Goal: Communication & Community: Answer question/provide support

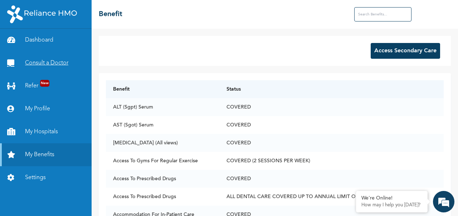
click at [37, 61] on link "Consult a Doctor" at bounding box center [46, 63] width 92 height 23
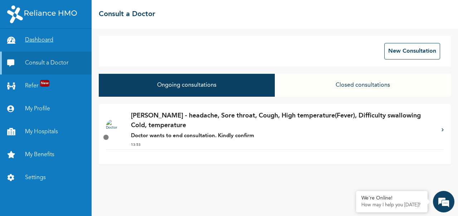
click at [41, 43] on link "Dashboard" at bounding box center [46, 40] width 92 height 23
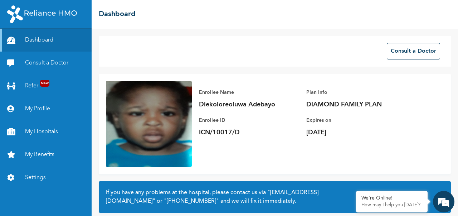
click at [40, 39] on link "Dashboard" at bounding box center [46, 40] width 92 height 23
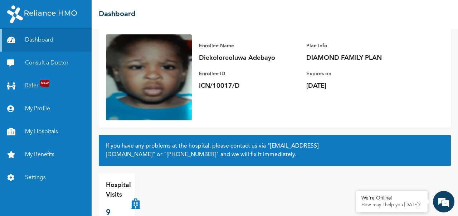
scroll to position [61, 0]
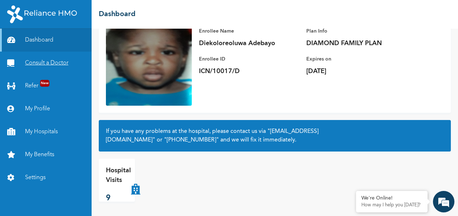
click at [34, 63] on link "Consult a Doctor" at bounding box center [46, 63] width 92 height 23
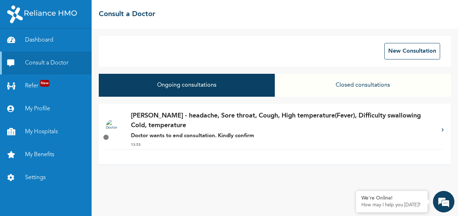
click at [365, 87] on button "Closed consultations" at bounding box center [363, 85] width 176 height 23
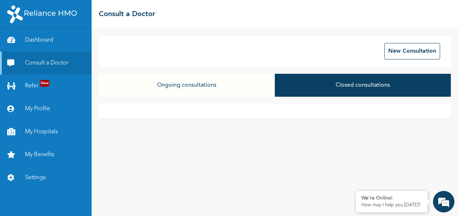
click at [197, 85] on button "Ongoing consultations" at bounding box center [187, 85] width 176 height 23
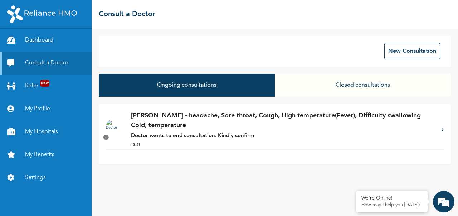
click at [42, 41] on link "Dashboard" at bounding box center [46, 40] width 92 height 23
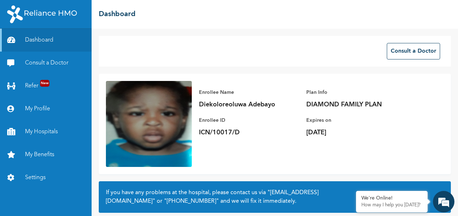
scroll to position [61, 0]
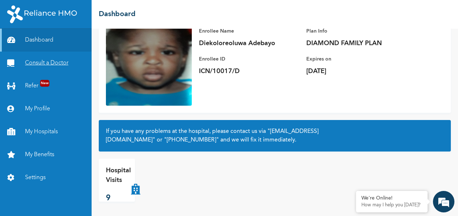
click at [50, 66] on link "Consult a Doctor" at bounding box center [46, 63] width 92 height 23
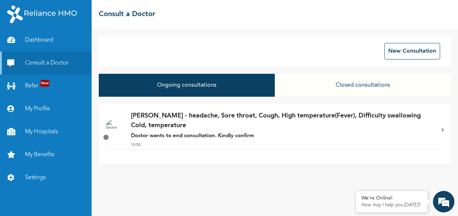
click at [174, 86] on button "Ongoing consultations" at bounding box center [187, 85] width 176 height 23
click at [175, 121] on p "[PERSON_NAME] - headache, Sore throat, Cough, High temperature(Fever), Difficul…" at bounding box center [282, 120] width 303 height 19
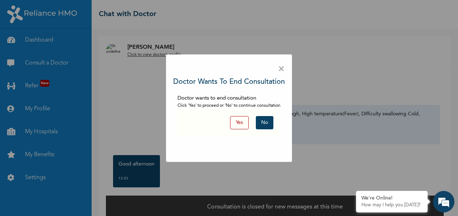
scroll to position [9, 0]
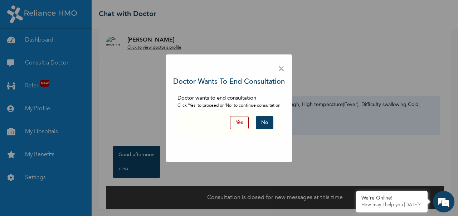
click at [265, 121] on button "No" at bounding box center [265, 122] width 18 height 13
click at [266, 121] on button "No" at bounding box center [265, 122] width 18 height 13
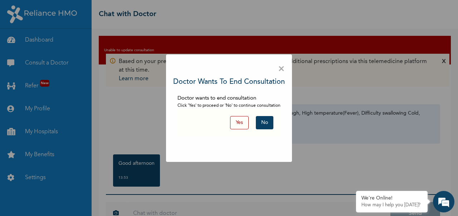
scroll to position [23, 0]
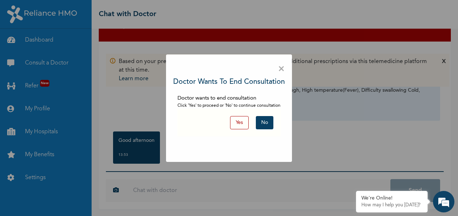
click at [266, 121] on button "No" at bounding box center [265, 122] width 18 height 13
click at [262, 126] on button "No" at bounding box center [265, 122] width 18 height 13
click at [241, 123] on button "Yes" at bounding box center [239, 122] width 19 height 13
click at [281, 71] on span "×" at bounding box center [281, 69] width 7 height 15
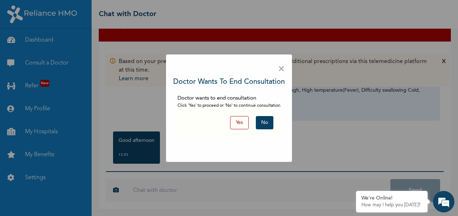
click at [46, 40] on div "× Doctor wants to end consultation Doctor wants to end consultation Click 'Yes'…" at bounding box center [229, 108] width 458 height 216
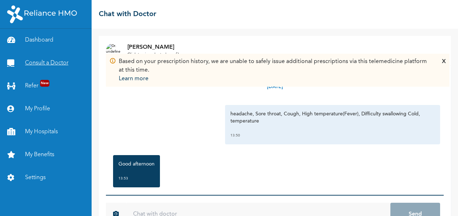
scroll to position [24, 0]
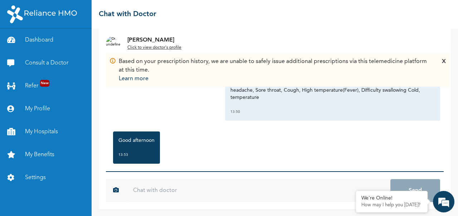
click at [200, 184] on input "text" at bounding box center [258, 190] width 264 height 23
type input "Good afternoon"
click at [390, 179] on button "Send" at bounding box center [415, 190] width 50 height 23
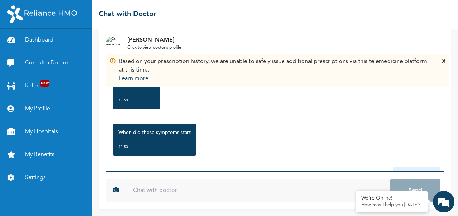
scroll to position [98, 0]
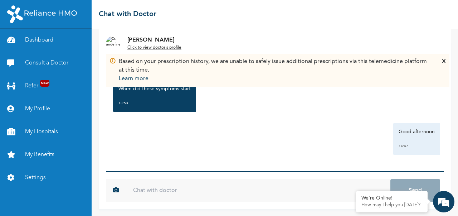
click at [244, 187] on input "text" at bounding box center [258, 190] width 264 height 23
click at [445, 63] on div "X" at bounding box center [444, 70] width 4 height 26
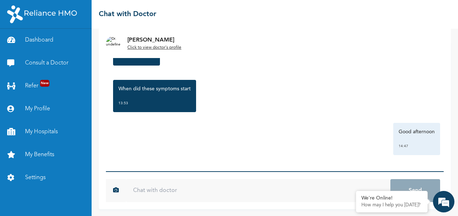
click at [258, 186] on input "text" at bounding box center [258, 190] width 264 height 23
type input "c"
type input "[DATE]"
click at [390, 179] on button "Send" at bounding box center [415, 190] width 50 height 23
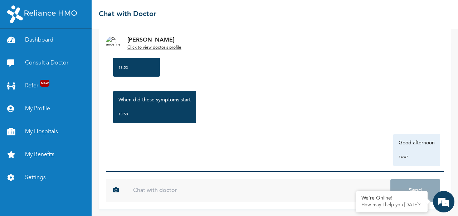
scroll to position [137, 0]
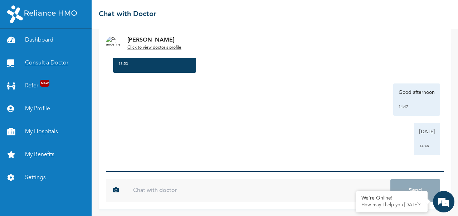
click at [41, 60] on link "Consult a Doctor" at bounding box center [46, 63] width 92 height 23
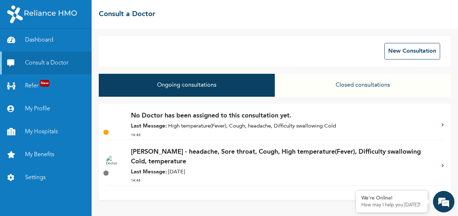
click at [278, 149] on p "[PERSON_NAME] - headache, Sore throat, Cough, High temperature(Fever), Difficul…" at bounding box center [282, 156] width 303 height 19
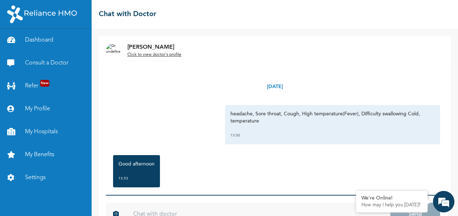
scroll to position [24, 0]
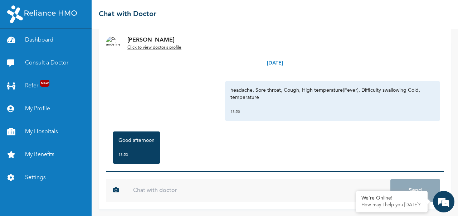
click at [256, 150] on div "Good afternoon 13:53" at bounding box center [274, 147] width 331 height 39
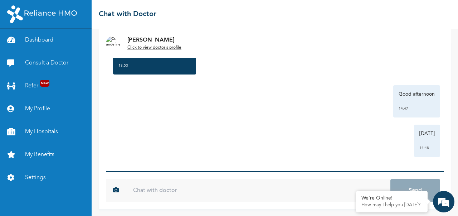
scroll to position [137, 0]
click at [45, 60] on link "Consult a Doctor" at bounding box center [46, 63] width 92 height 23
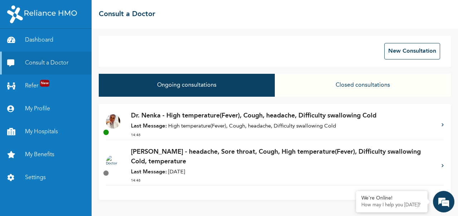
click at [189, 119] on p "Dr. Nenka - High temperature(Fever), Cough, headache, Difficulty swallowing Cold" at bounding box center [282, 116] width 303 height 10
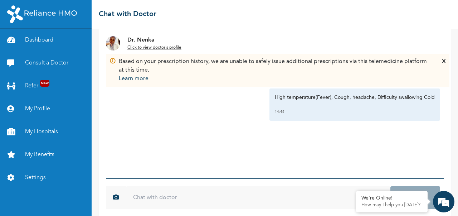
scroll to position [18, 0]
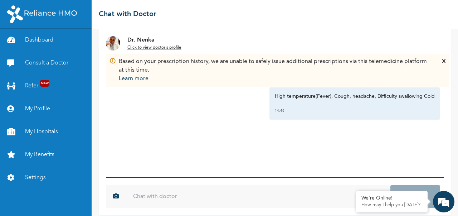
click at [444, 60] on div "X" at bounding box center [444, 70] width 4 height 26
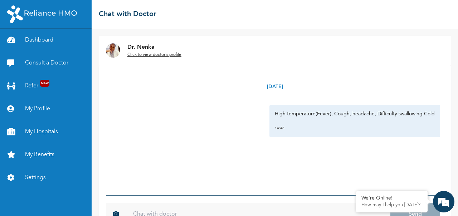
scroll to position [24, 0]
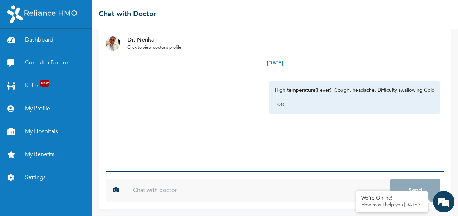
click at [191, 190] on input "text" at bounding box center [258, 190] width 264 height 23
type input "Good afternoon Dr."
click at [390, 179] on button "Send" at bounding box center [415, 190] width 50 height 23
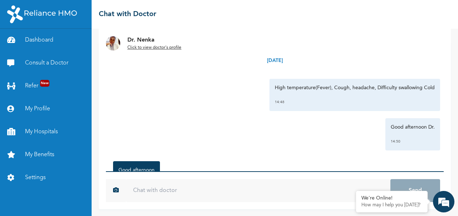
scroll to position [2, 0]
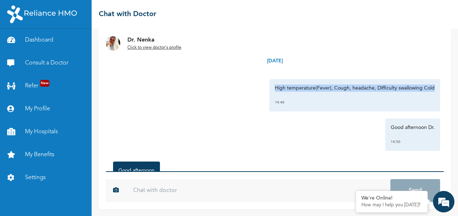
drag, startPoint x: 265, startPoint y: 87, endPoint x: 433, endPoint y: 87, distance: 167.5
click at [433, 87] on div "Monday, August 11th 2025 High temperature(Fever), Cough, headache, Difficulty s…" at bounding box center [275, 107] width 338 height 130
copy p "High temperature(Fever), Cough, headache, Difficulty swallowing Cold"
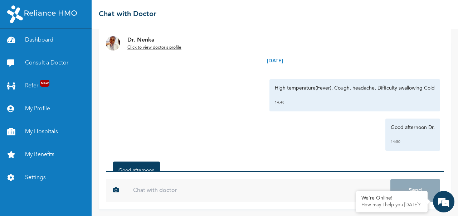
click at [268, 194] on input "text" at bounding box center [258, 190] width 264 height 23
paste input "High temperature(Fever), Cough, headache, Difficulty swallowing Cold"
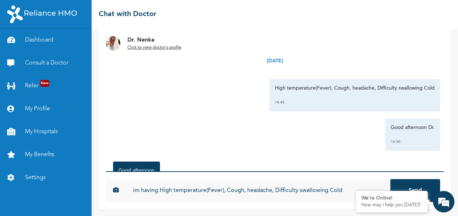
click at [135, 191] on input "im having High temperature(Fever), Cough, headache, Difficulty swallowing Cold" at bounding box center [258, 190] width 264 height 23
type input "i'm having High temperature(Fever), Cough, headache, Difficulty swallowing Cold"
click at [390, 179] on button "Send" at bounding box center [415, 190] width 50 height 23
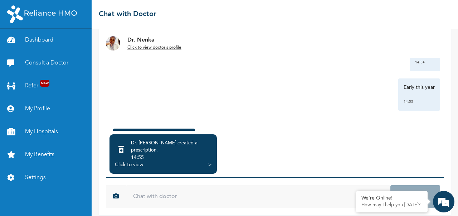
scroll to position [542, 0]
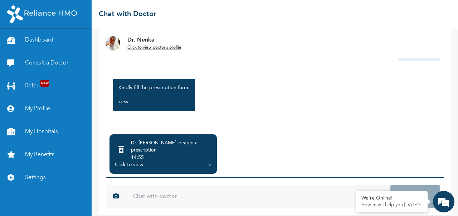
click at [34, 40] on link "Dashboard" at bounding box center [46, 40] width 92 height 23
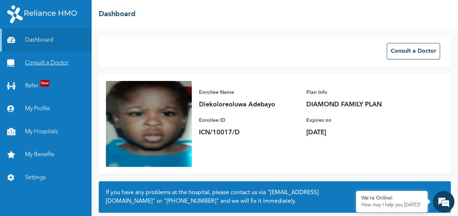
click at [49, 63] on link "Consult a Doctor" at bounding box center [46, 63] width 92 height 23
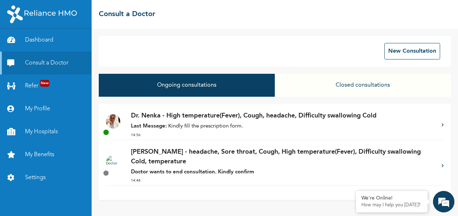
click at [284, 120] on p "Dr. Nenka - High temperature(Fever), Cough, headache, Difficulty swallowing Cold" at bounding box center [282, 116] width 303 height 10
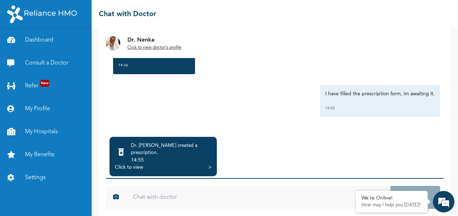
scroll to position [70, 0]
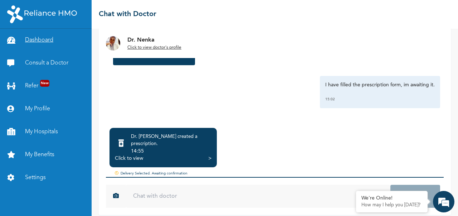
click at [29, 40] on link "Dashboard" at bounding box center [46, 40] width 92 height 23
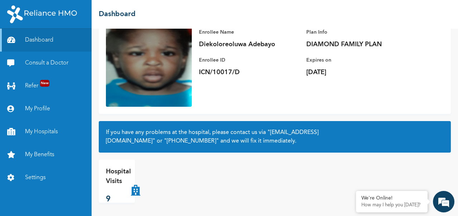
scroll to position [61, 0]
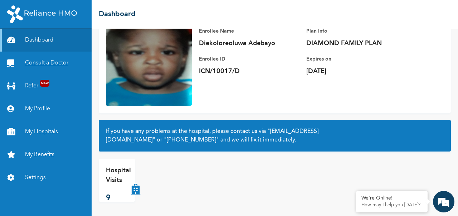
click at [46, 63] on link "Consult a Doctor" at bounding box center [46, 63] width 92 height 23
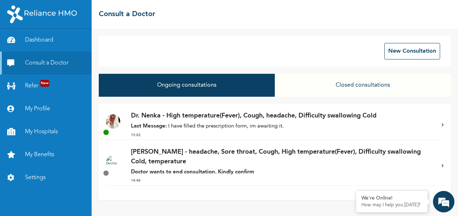
click at [210, 118] on p "Dr. Nenka - High temperature(Fever), Cough, headache, Difficulty swallowing Cold" at bounding box center [282, 116] width 303 height 10
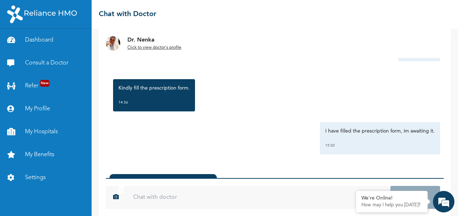
scroll to position [70, 0]
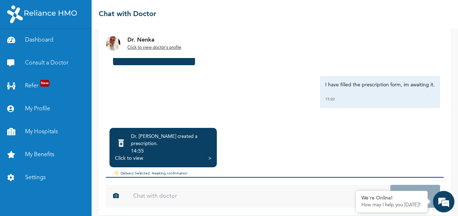
click at [129, 155] on div "Click to view" at bounding box center [129, 158] width 28 height 7
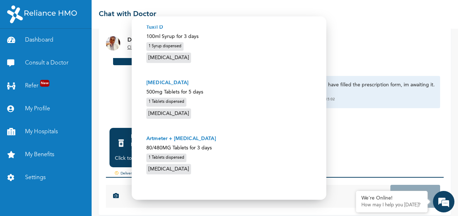
scroll to position [56, 0]
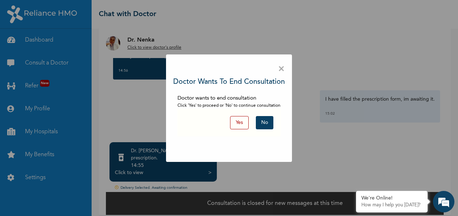
click at [237, 122] on button "Yes" at bounding box center [239, 122] width 19 height 13
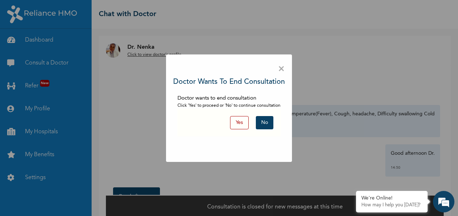
scroll to position [9, 0]
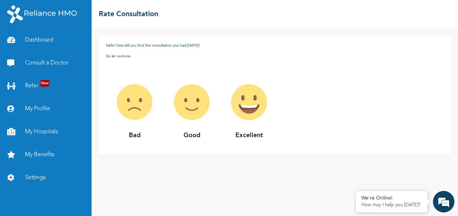
click at [258, 102] on img at bounding box center [248, 101] width 57 height 57
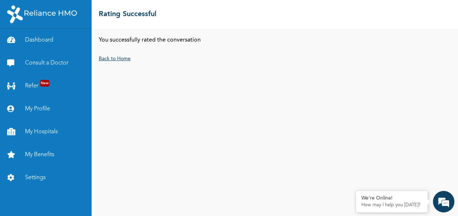
click at [106, 59] on link "Back to Home" at bounding box center [115, 58] width 32 height 5
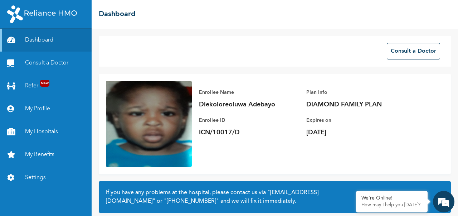
click at [44, 63] on link "Consult a Doctor" at bounding box center [46, 63] width 92 height 23
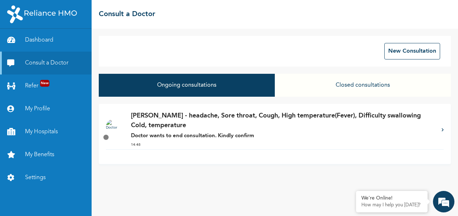
click at [360, 86] on button "Closed consultations" at bounding box center [363, 85] width 176 height 23
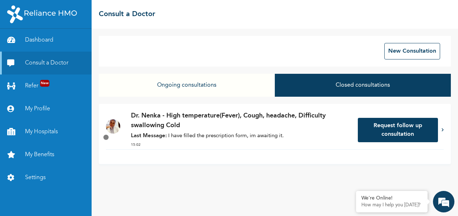
click at [176, 118] on p "Dr. Nenka - High temperature(Fever), Cough, headache, Difficulty swallowing Cold" at bounding box center [241, 120] width 220 height 19
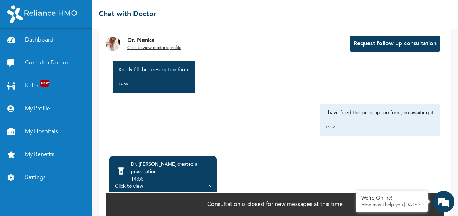
scroll to position [57, 0]
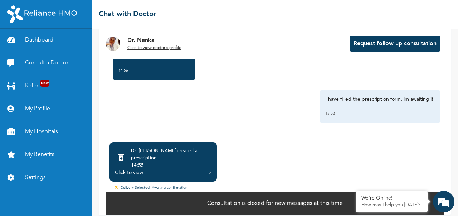
click at [161, 162] on div "14:55" at bounding box center [171, 165] width 81 height 7
click at [127, 169] on div "Click to view" at bounding box center [129, 172] width 28 height 7
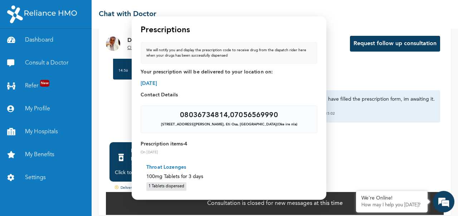
scroll to position [0, 0]
